Goal: Find specific page/section: Find specific page/section

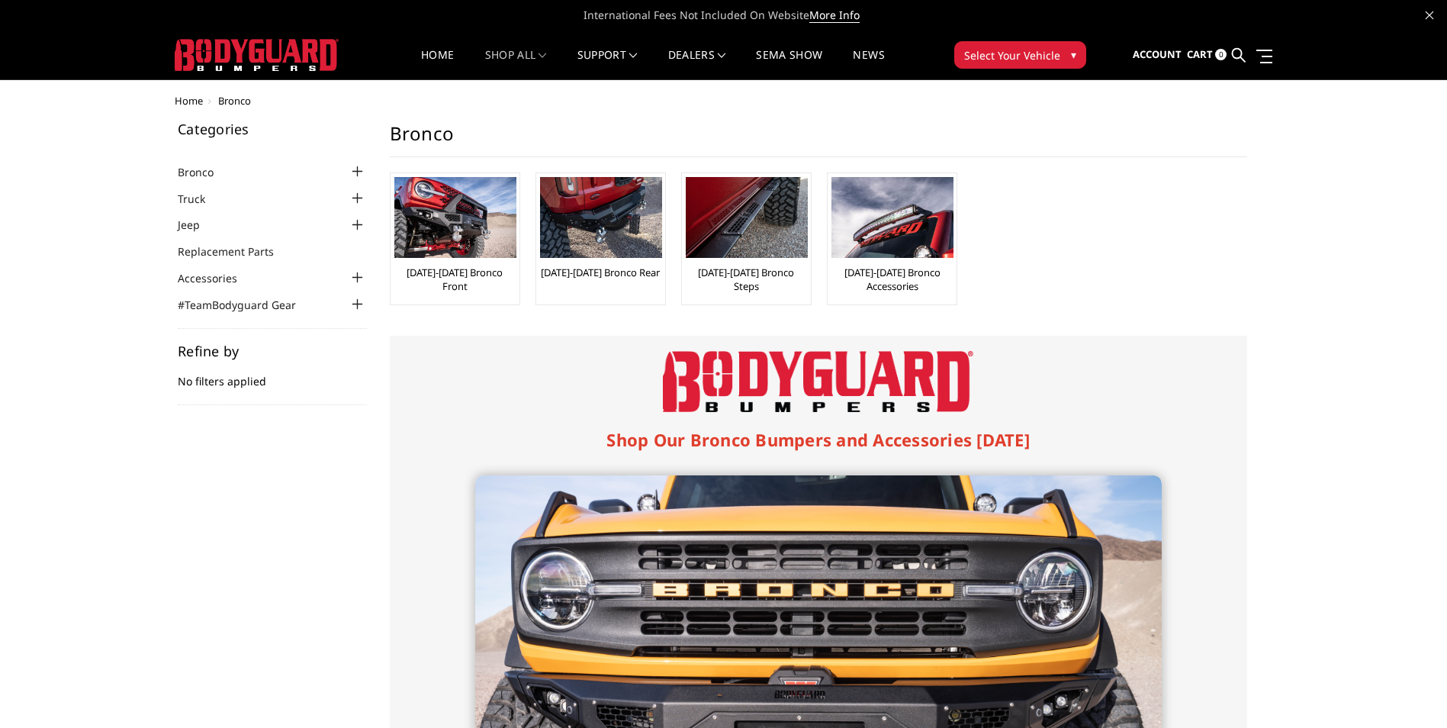
click at [357, 172] on div at bounding box center [358, 171] width 18 height 18
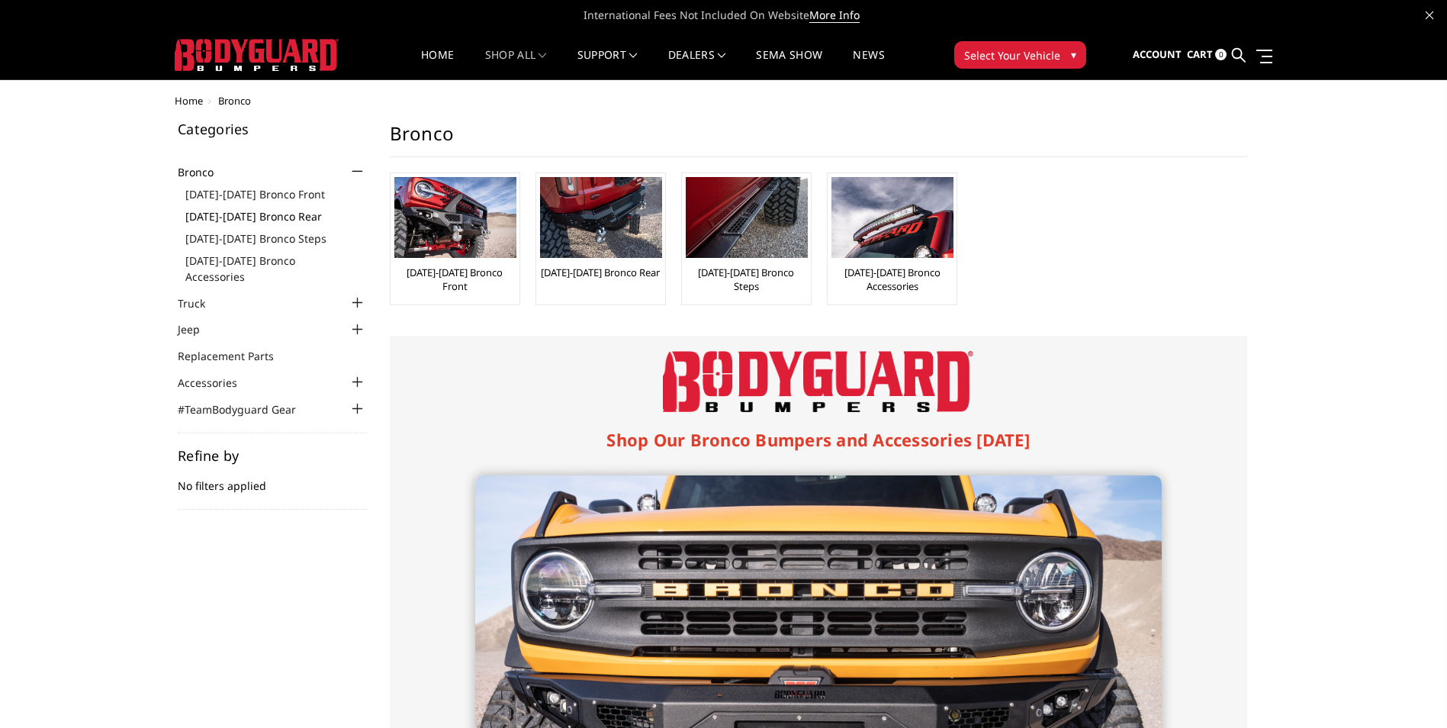
click at [280, 216] on link "[DATE]-[DATE] Bronco Rear" at bounding box center [276, 216] width 182 height 16
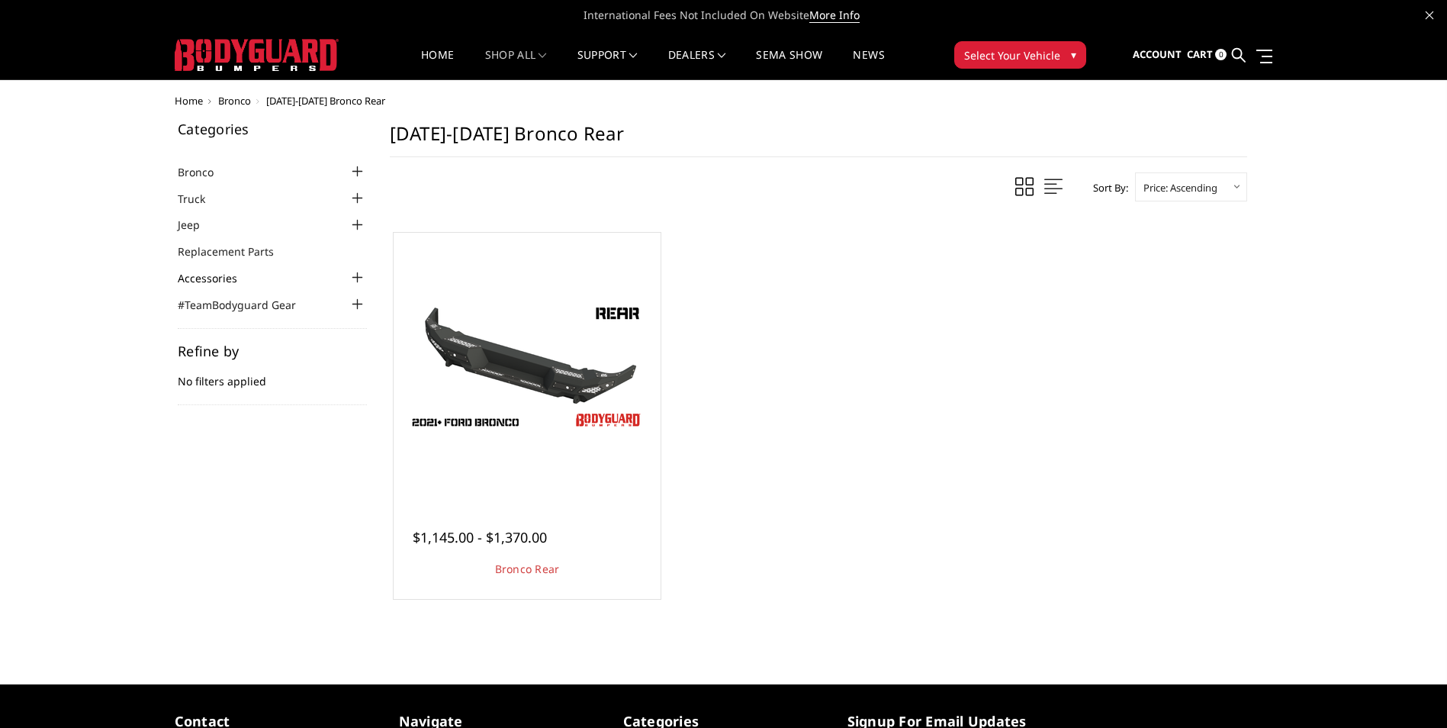
click at [224, 278] on link "Accessories" at bounding box center [217, 278] width 79 height 16
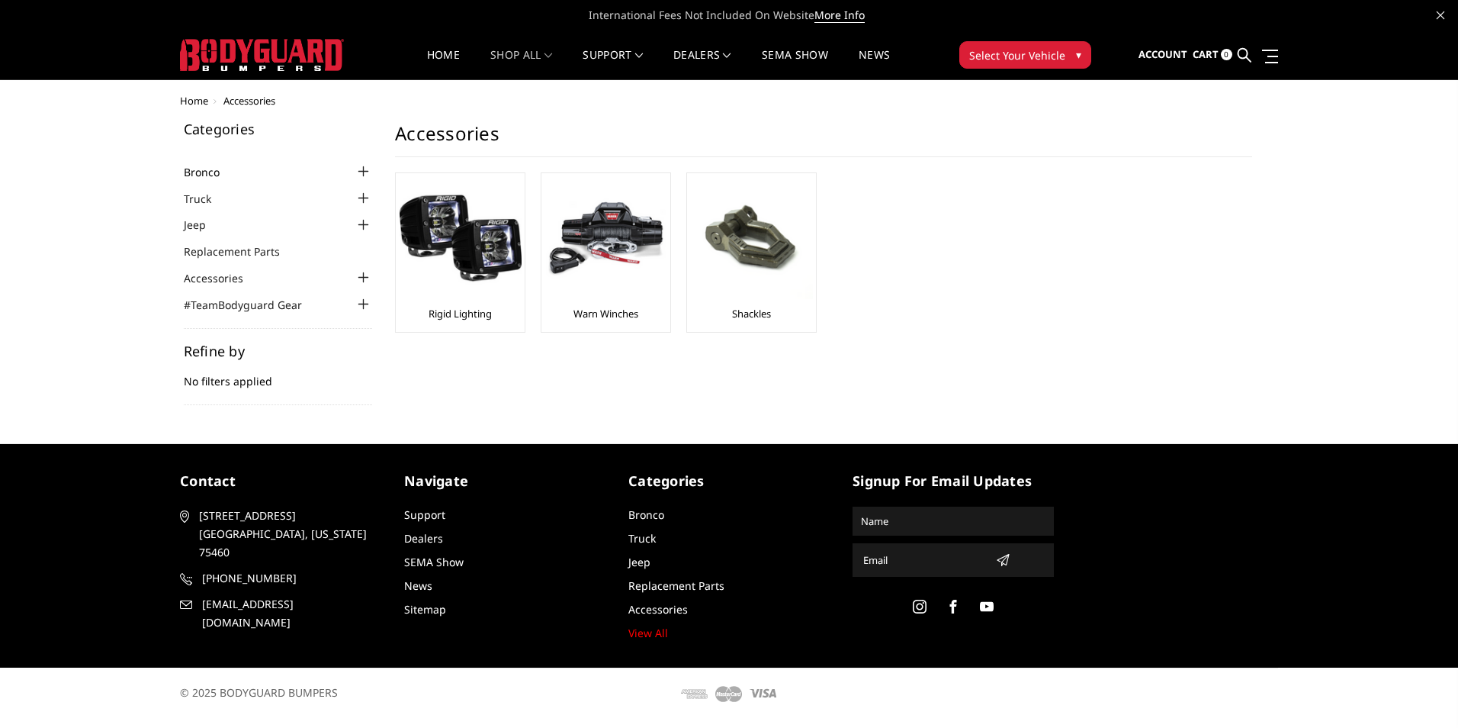
click at [186, 172] on link "Bronco" at bounding box center [211, 172] width 55 height 16
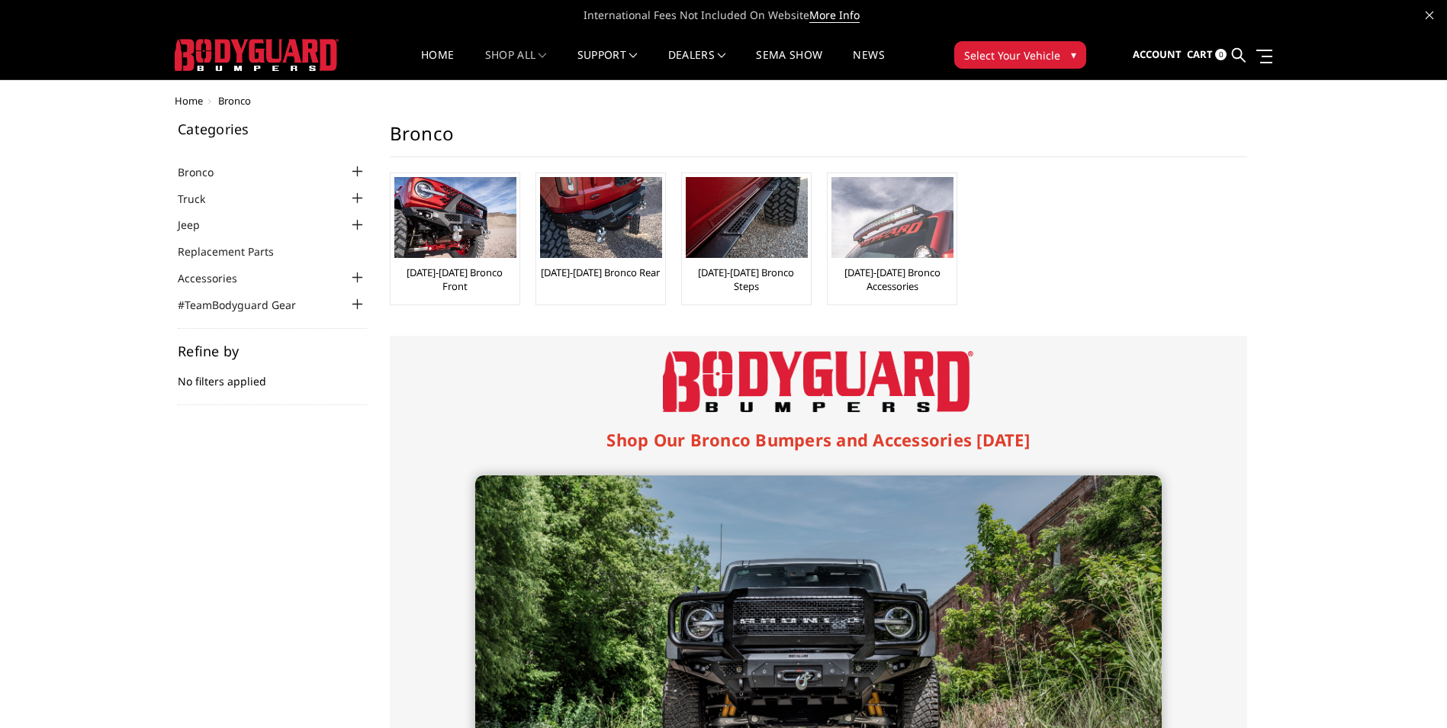
click at [888, 262] on div "[DATE]-[DATE] Bronco Accessories" at bounding box center [891, 239] width 121 height 124
click at [873, 239] on img at bounding box center [892, 217] width 122 height 81
